Goal: Information Seeking & Learning: Learn about a topic

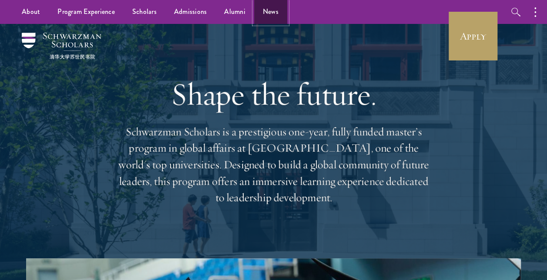
click at [267, 10] on link "News" at bounding box center [270, 12] width 33 height 24
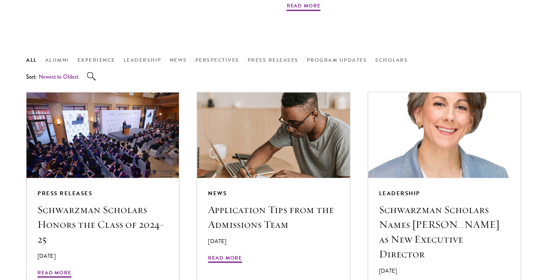
scroll to position [608, 0]
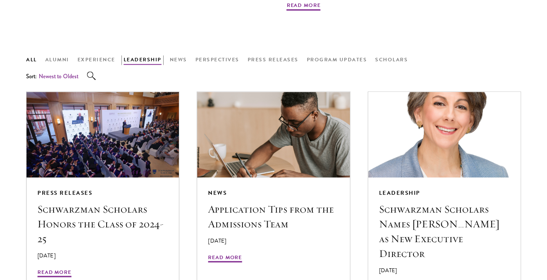
click at [142, 63] on button "Leadership" at bounding box center [143, 60] width 38 height 10
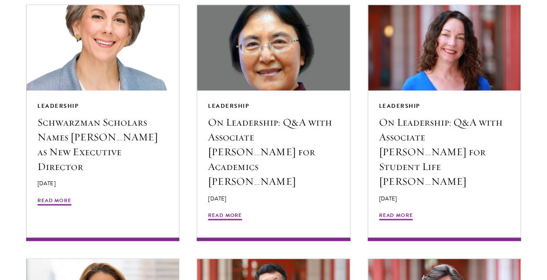
scroll to position [696, 0]
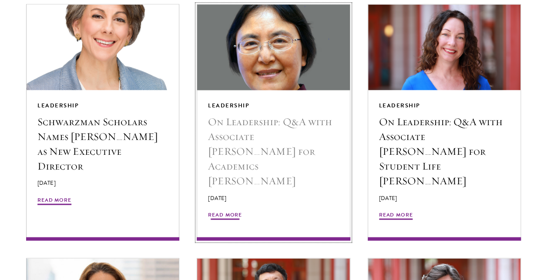
click at [232, 121] on h5 "On Leadership: Q&A with Associate [PERSON_NAME] for Academics [PERSON_NAME]" at bounding box center [273, 151] width 131 height 74
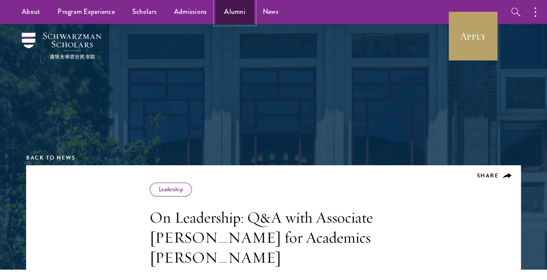
click at [224, 16] on link "Alumni" at bounding box center [234, 12] width 39 height 24
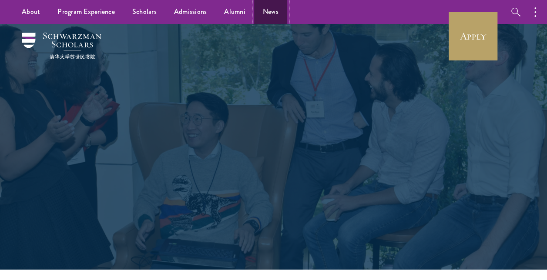
click at [263, 10] on link "News" at bounding box center [270, 12] width 33 height 24
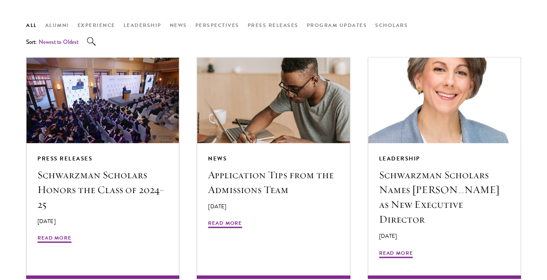
scroll to position [656, 0]
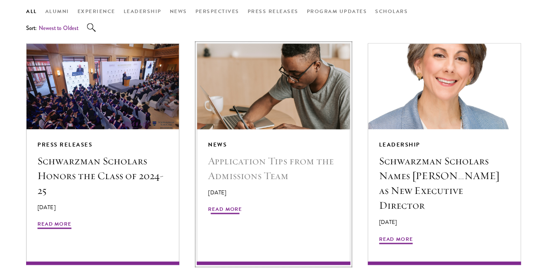
click at [216, 207] on span "Read More" at bounding box center [225, 210] width 34 height 10
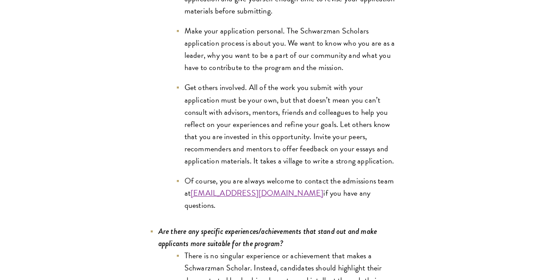
scroll to position [3432, 0]
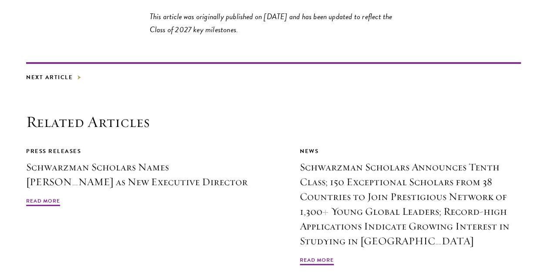
scroll to position [4778, 0]
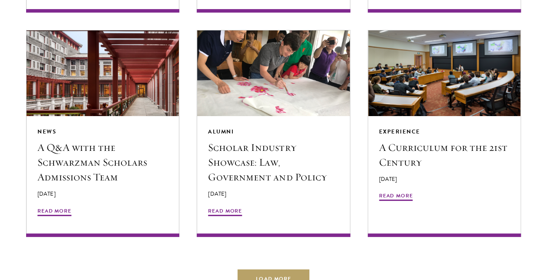
scroll to position [1550, 0]
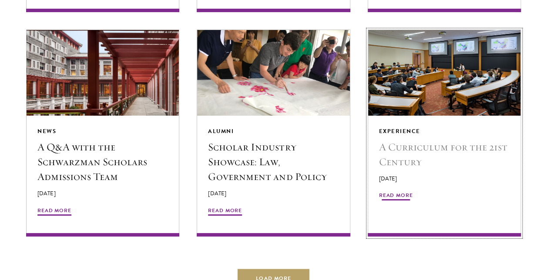
click at [403, 140] on h5 "A Curriculum for the 21st Century" at bounding box center [444, 155] width 131 height 30
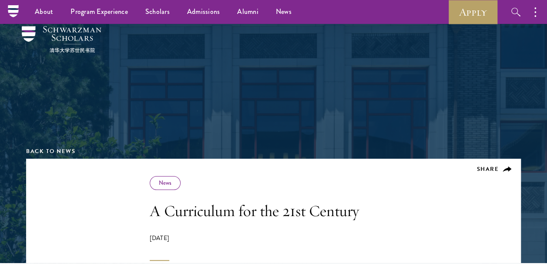
scroll to position [1, 0]
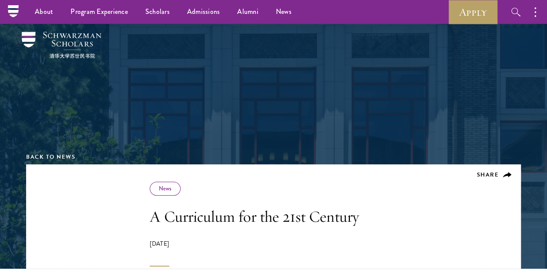
click at [112, 57] on div "Back to News" at bounding box center [273, 93] width 495 height 141
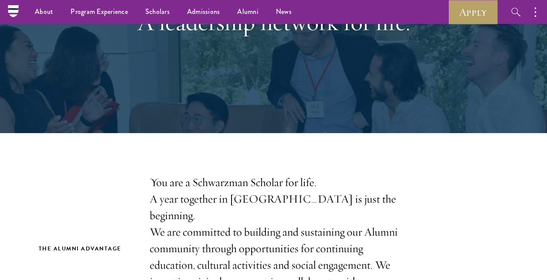
scroll to position [78, 0]
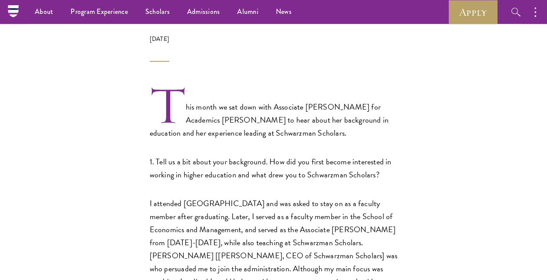
scroll to position [79, 0]
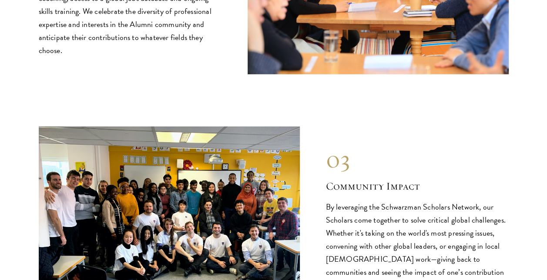
scroll to position [1254, 0]
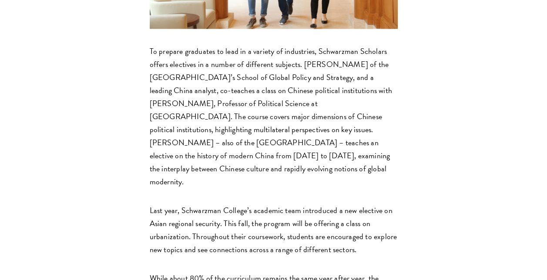
scroll to position [808, 0]
